Goal: Transaction & Acquisition: Download file/media

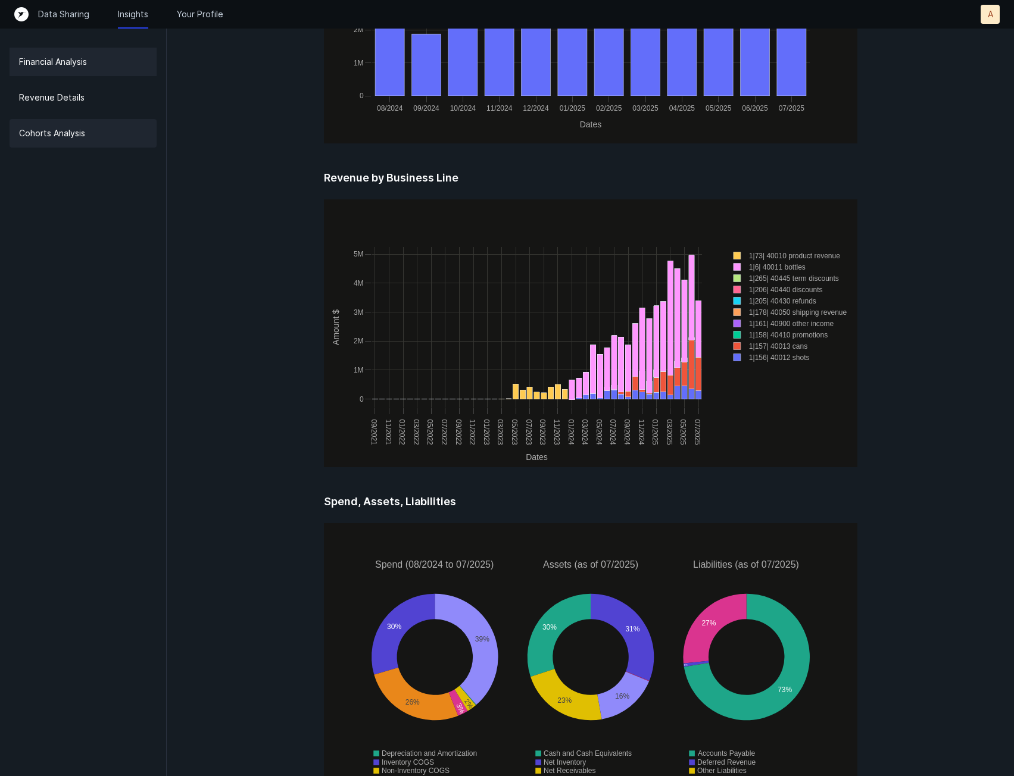
scroll to position [1213, 0]
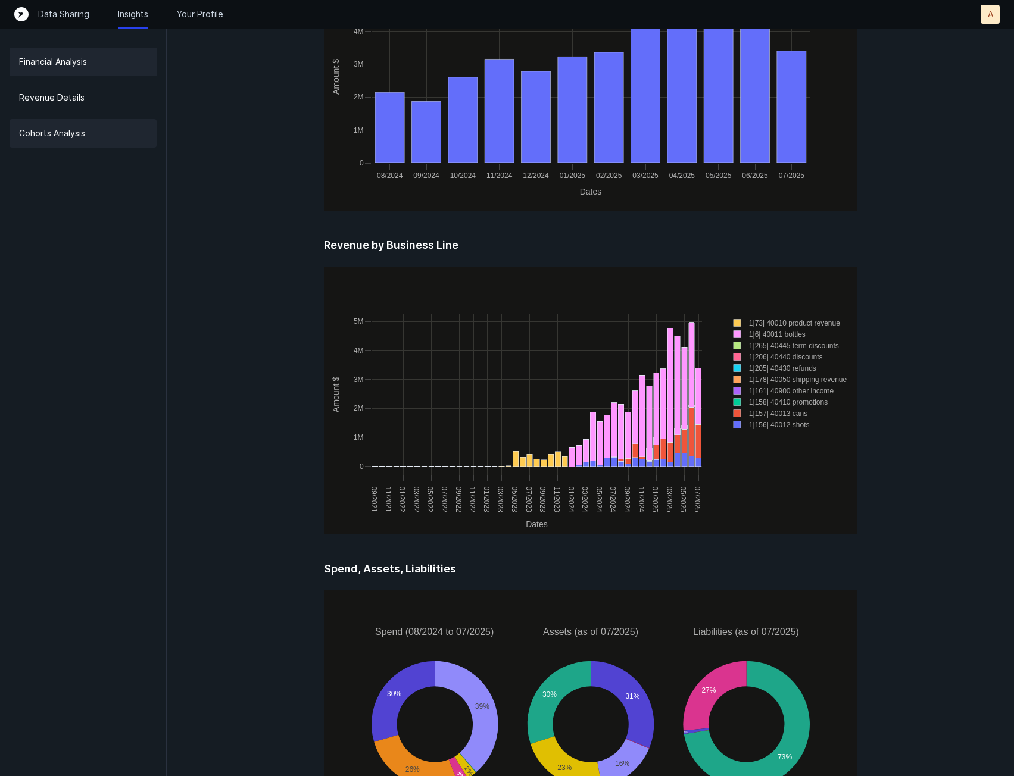
click at [46, 134] on p "Cohorts Analysis" at bounding box center [52, 133] width 66 height 14
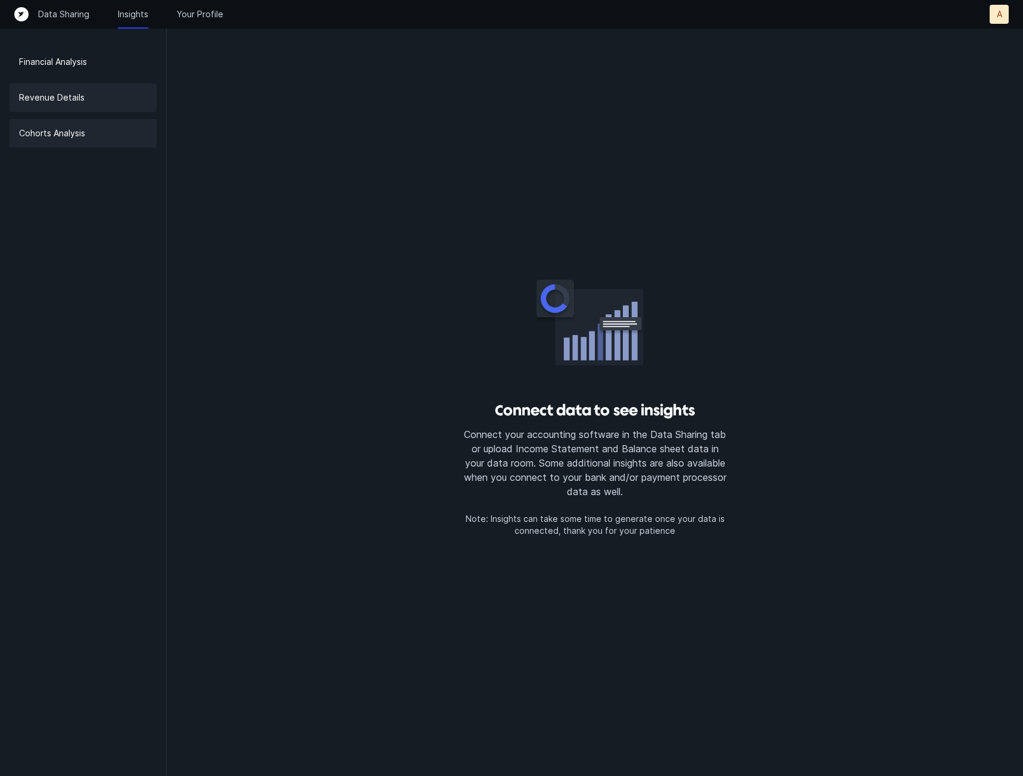
click at [52, 101] on p "Revenue Details" at bounding box center [51, 97] width 65 height 14
click at [65, 15] on p "Data Sharing" at bounding box center [63, 14] width 51 height 12
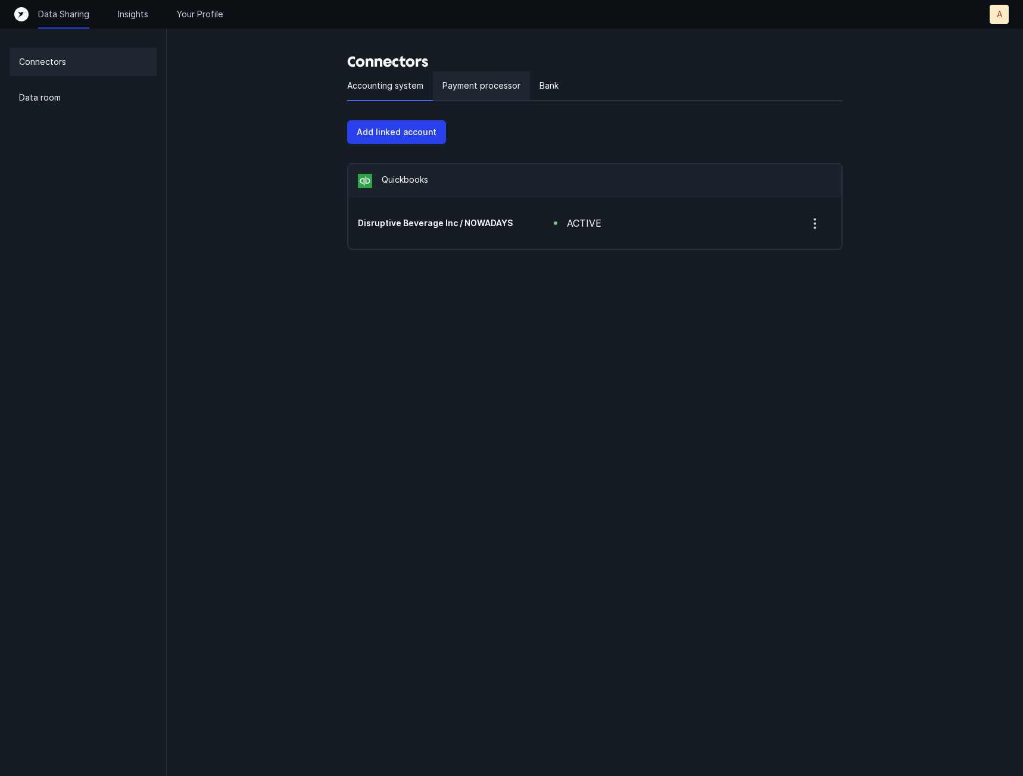
click at [495, 78] on div "Payment processor" at bounding box center [481, 86] width 97 height 30
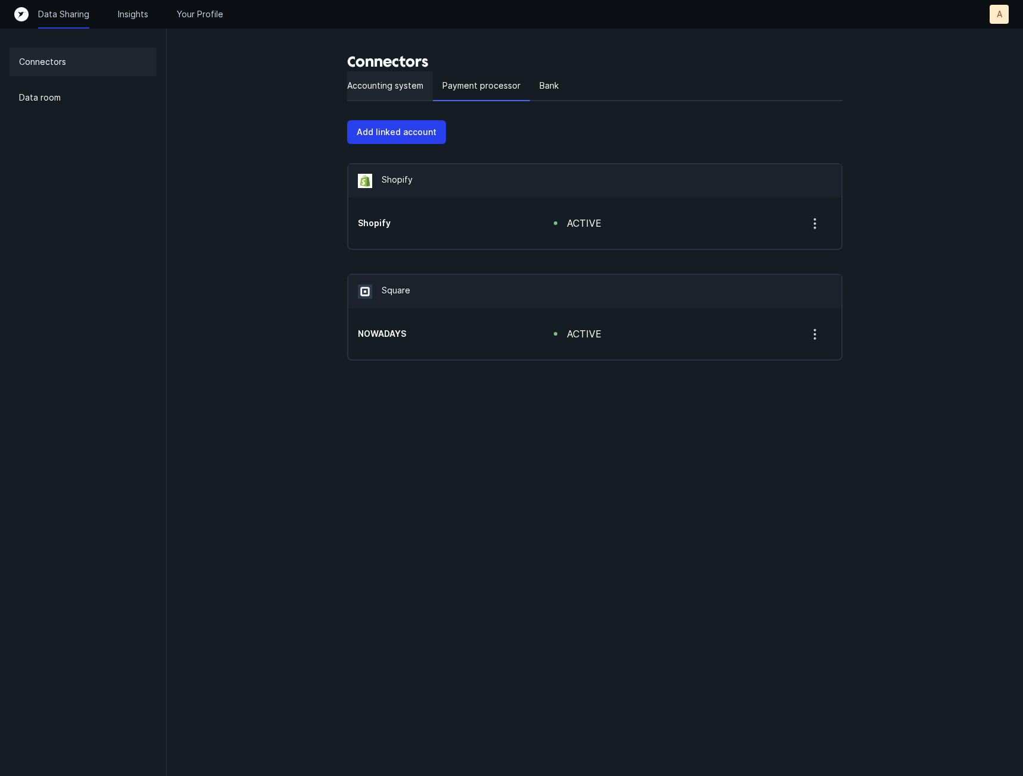
click at [411, 87] on p "Accounting system" at bounding box center [385, 86] width 76 height 14
click at [416, 222] on h5 "Disruptive Beverage Inc / NOWADAYS" at bounding box center [437, 223] width 158 height 12
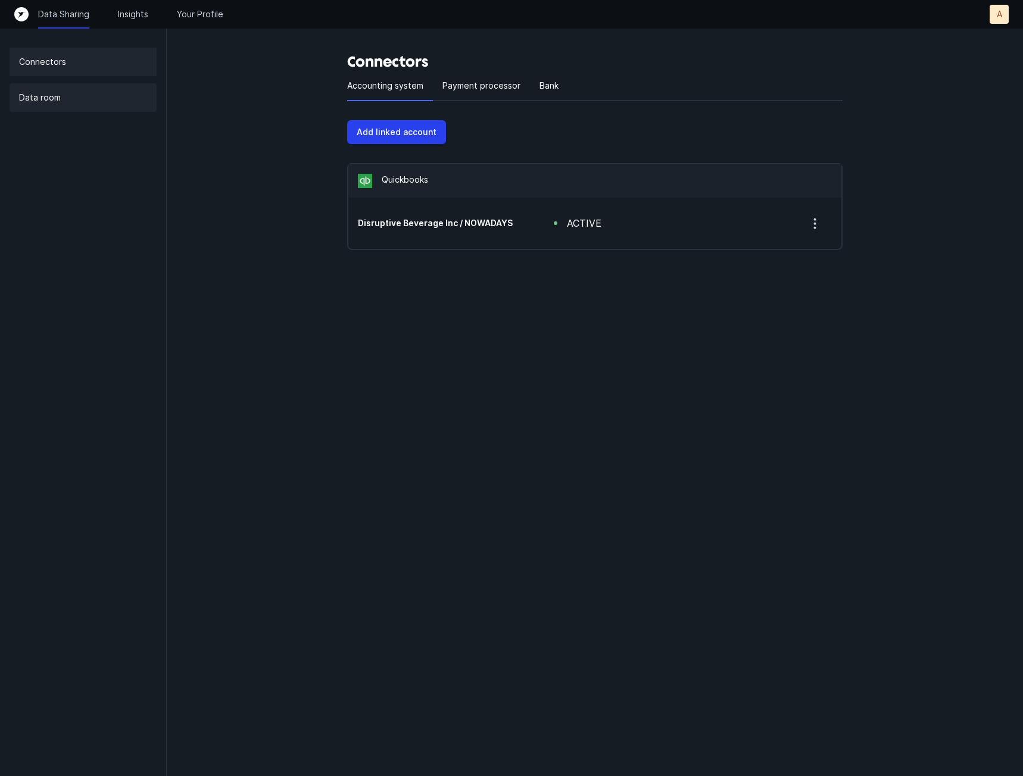
click at [34, 89] on div "Data room" at bounding box center [83, 97] width 147 height 29
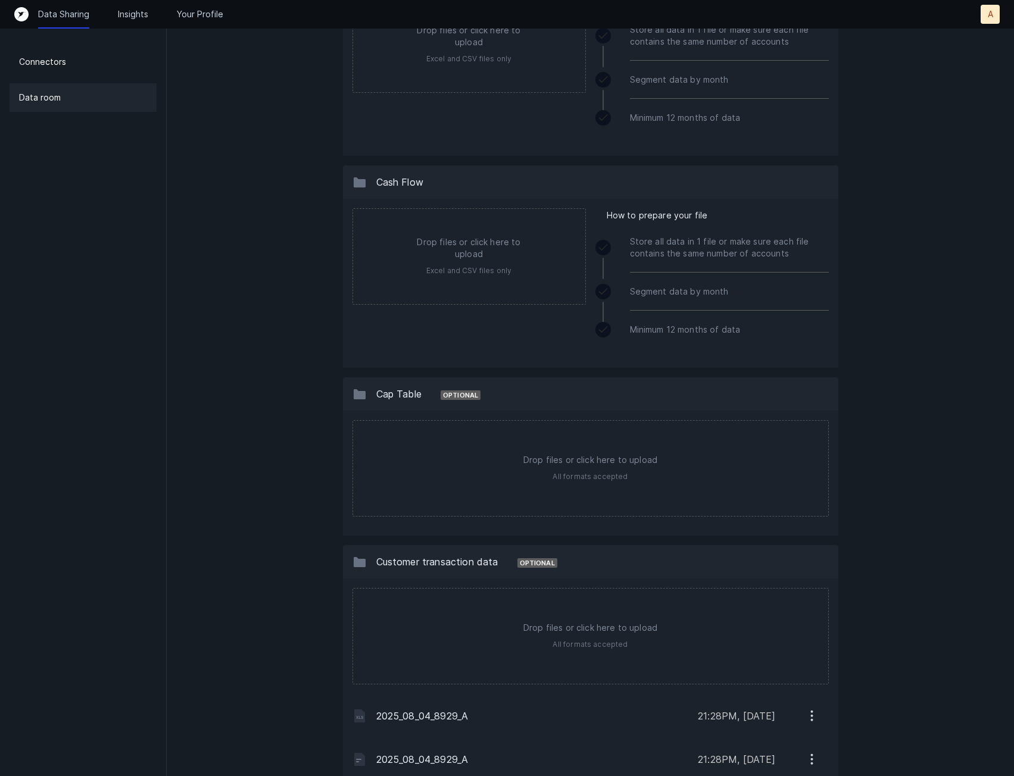
scroll to position [952, 0]
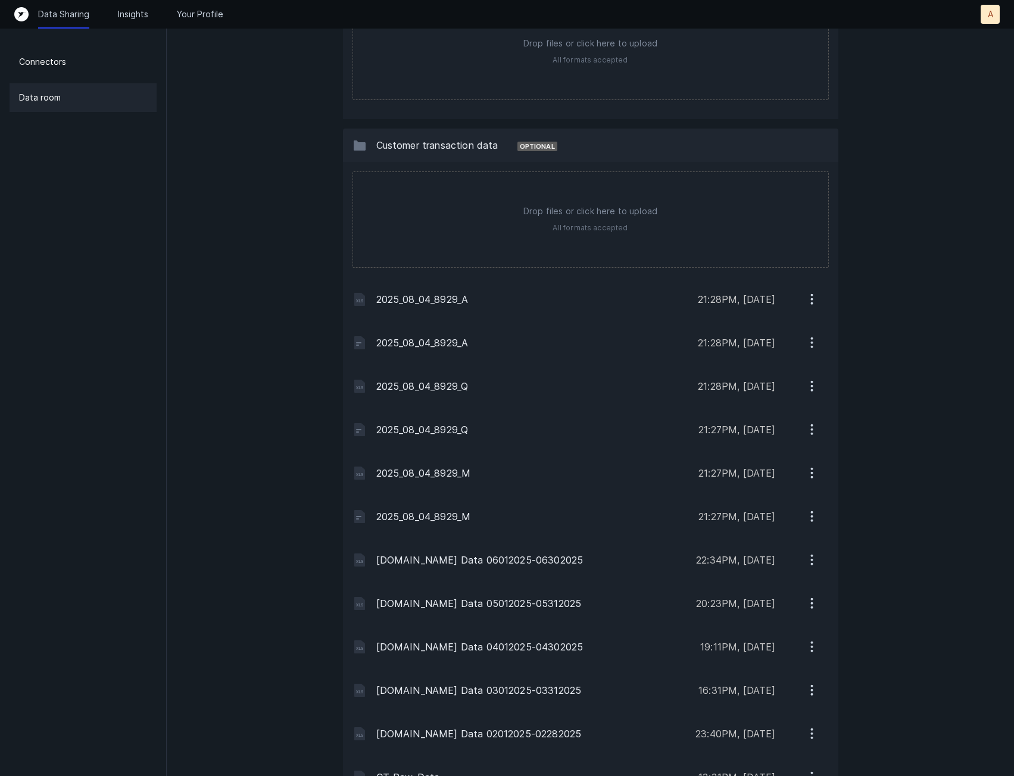
click at [812, 296] on icon "button" at bounding box center [811, 295] width 1 height 1
click at [454, 316] on li "2025_08_04_8929_A 21:28PM, [DATE] Download Remove" at bounding box center [590, 298] width 476 height 43
click at [438, 340] on p "2025_08_04_8929_A" at bounding box center [532, 343] width 313 height 14
click at [810, 342] on icon "button" at bounding box center [811, 342] width 15 height 15
click at [769, 371] on p "Download" at bounding box center [762, 374] width 40 height 14
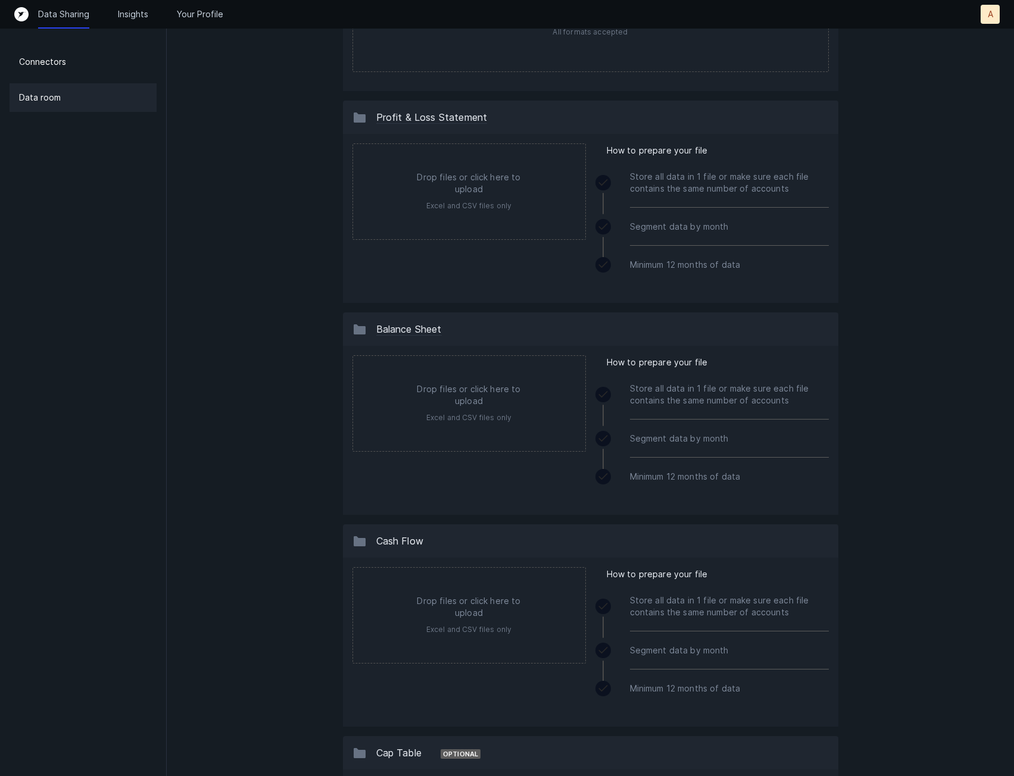
scroll to position [179, 0]
click at [77, 104] on div "Data room" at bounding box center [83, 97] width 147 height 29
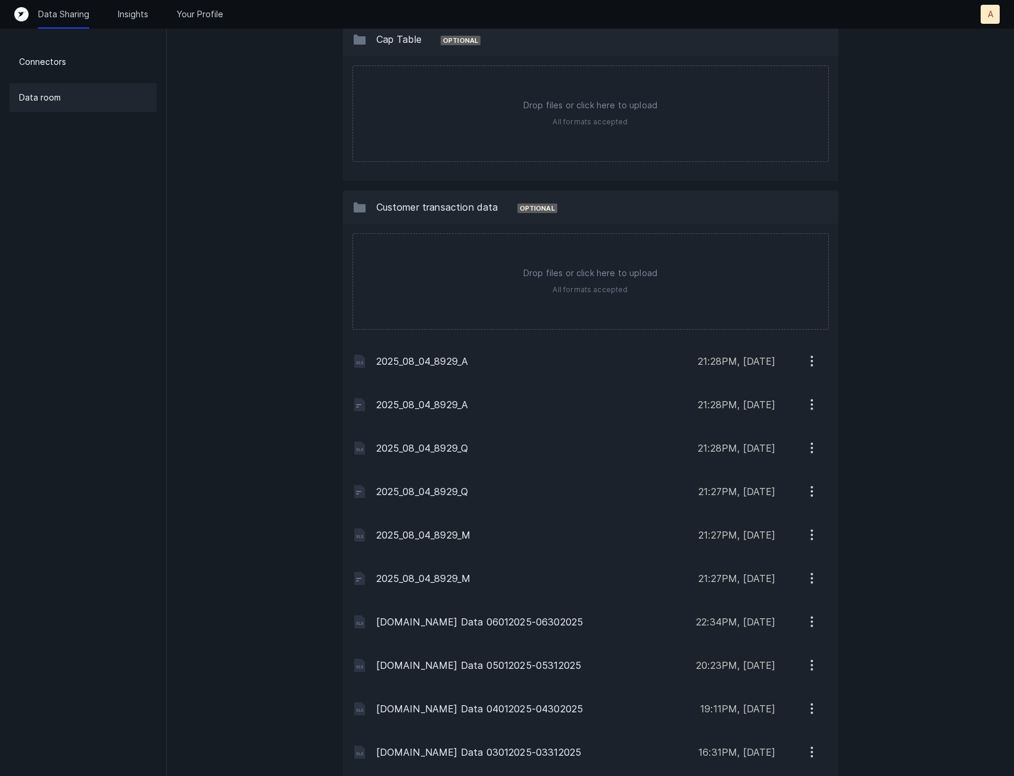
scroll to position [893, 0]
click at [808, 357] on icon "button" at bounding box center [811, 358] width 15 height 15
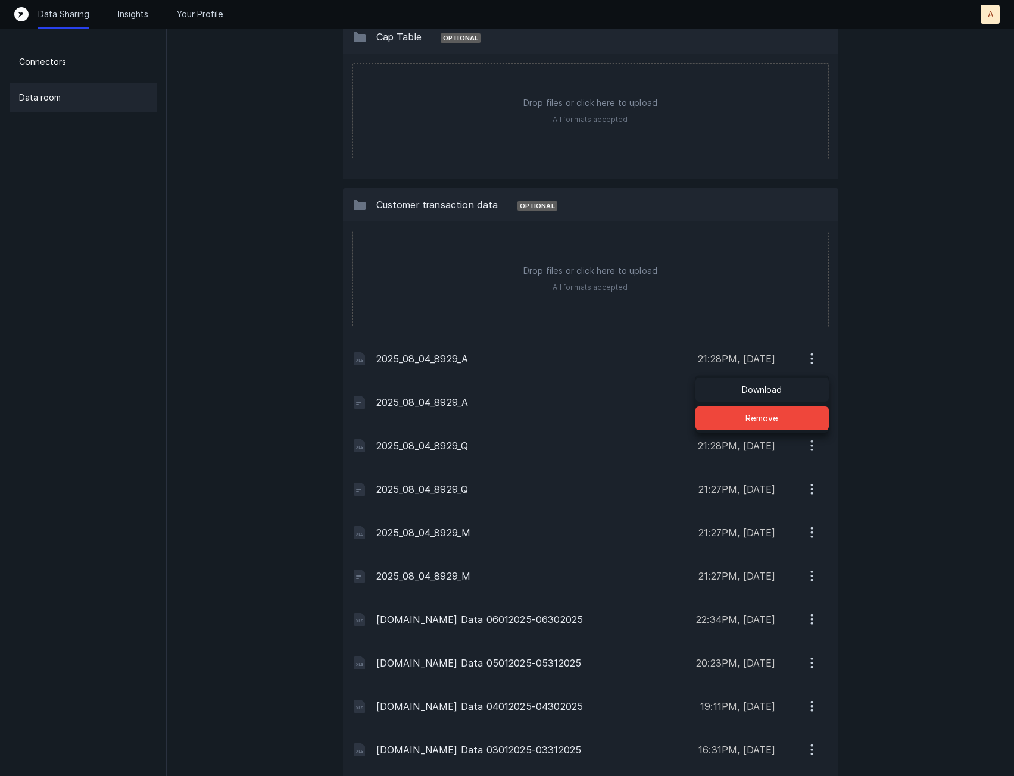
click at [765, 389] on p "Download" at bounding box center [762, 390] width 40 height 14
click at [815, 396] on icon "button" at bounding box center [811, 402] width 15 height 15
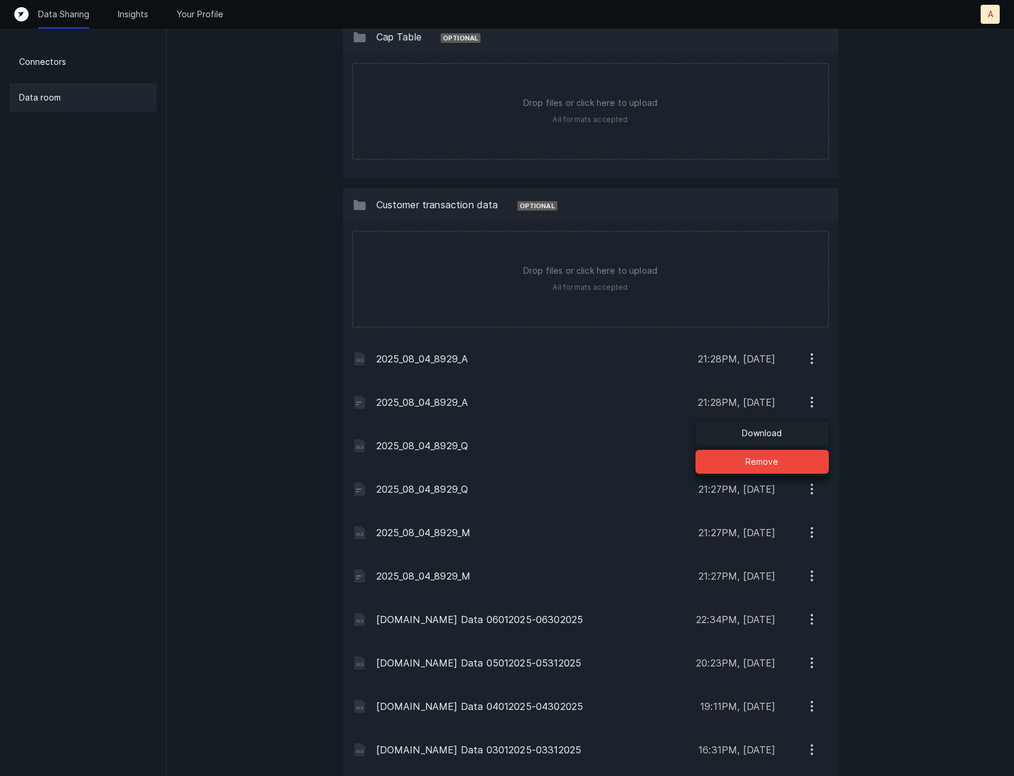
click at [779, 427] on p "Download" at bounding box center [762, 433] width 40 height 14
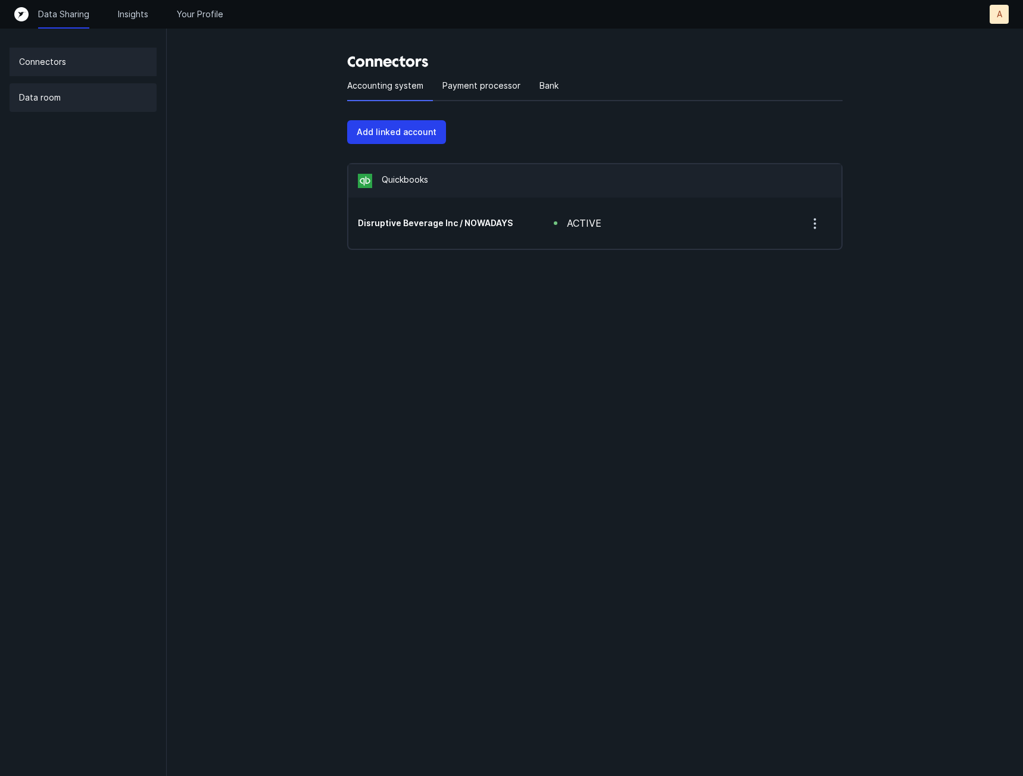
click at [43, 90] on div "Data room" at bounding box center [83, 97] width 147 height 29
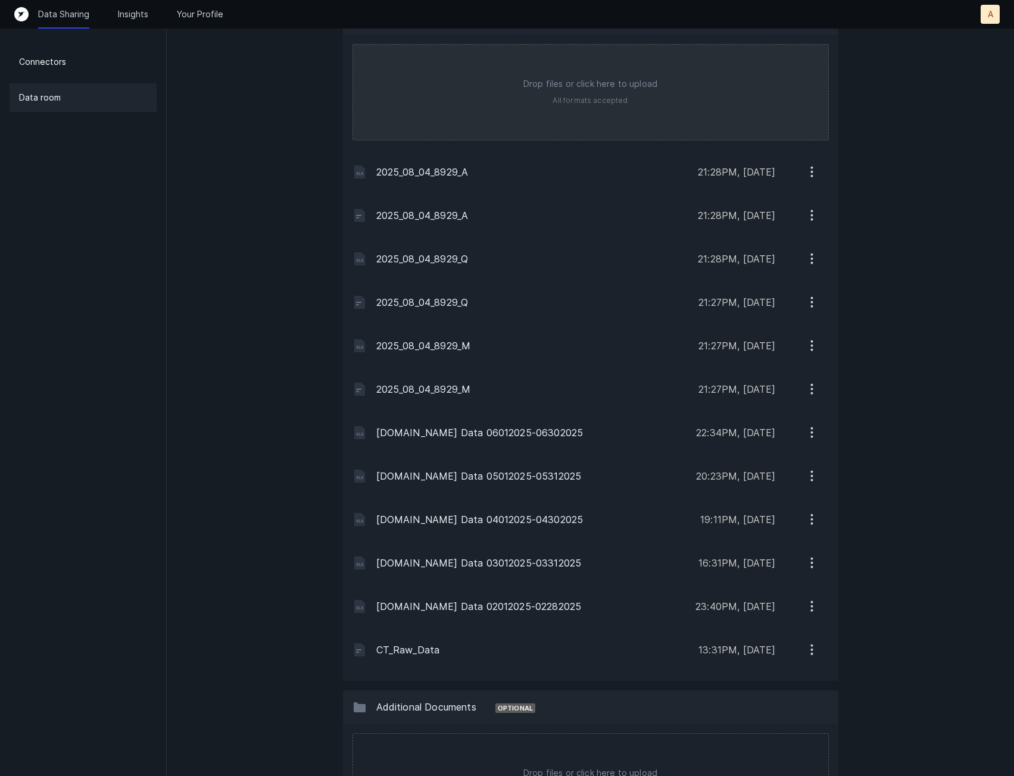
scroll to position [893, 0]
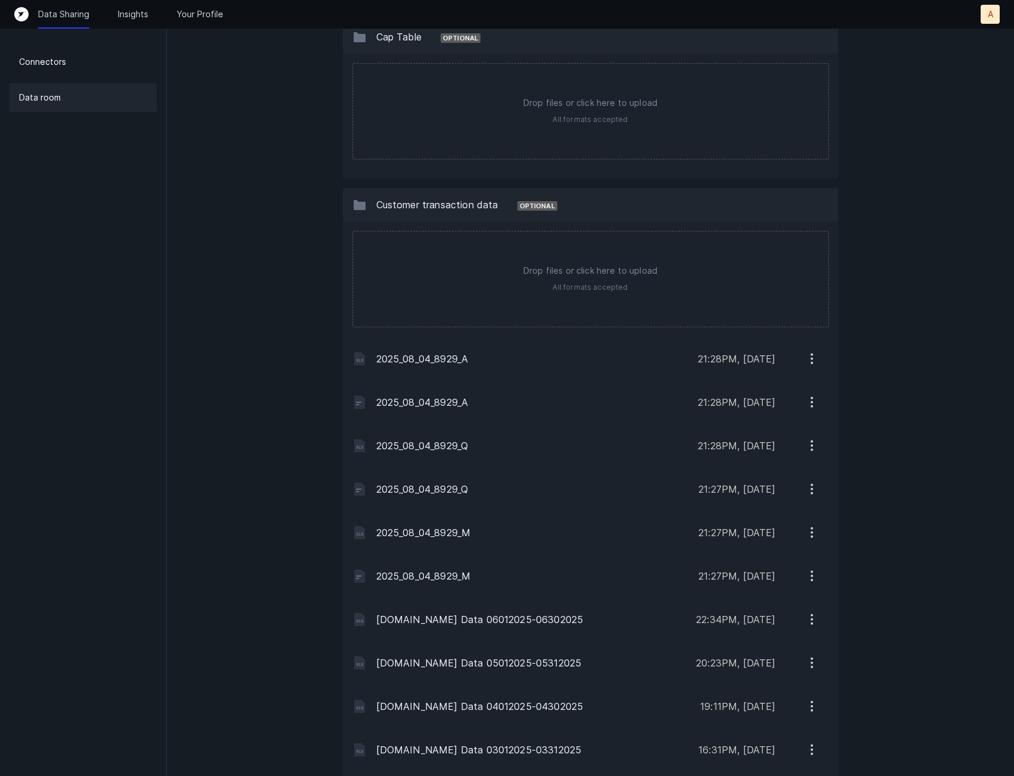
click at [817, 529] on icon "button" at bounding box center [811, 532] width 15 height 15
click at [772, 563] on p "Download" at bounding box center [762, 564] width 40 height 14
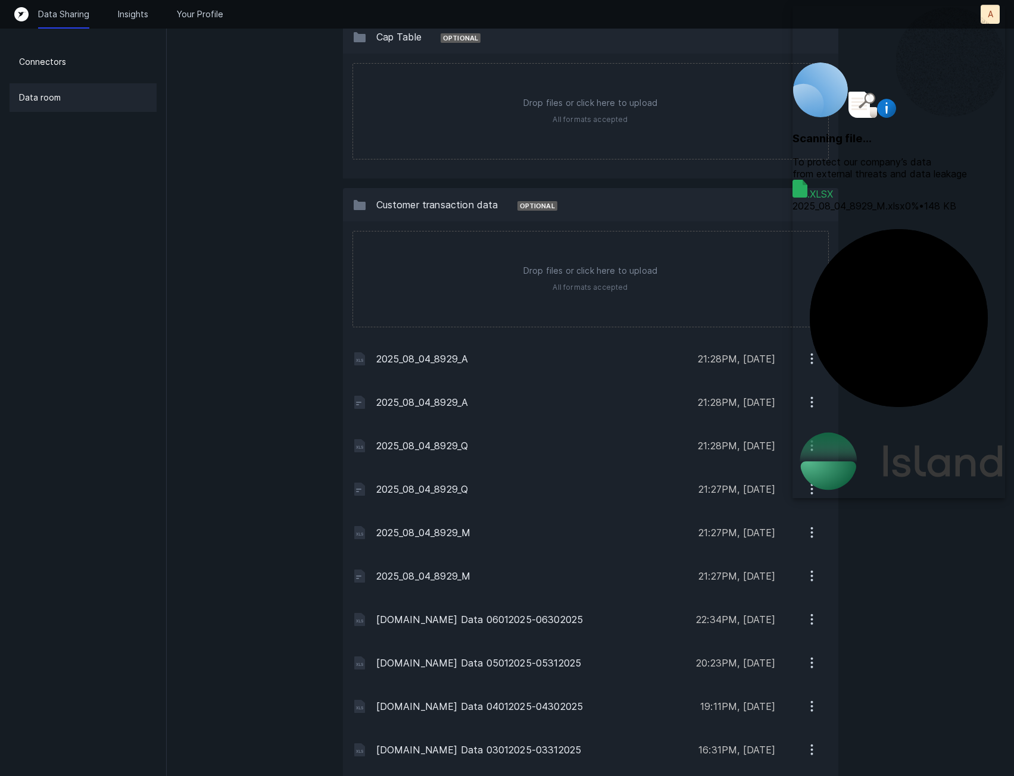
click at [813, 579] on icon "button" at bounding box center [811, 576] width 15 height 15
click at [800, 607] on button "Download" at bounding box center [761, 607] width 133 height 24
